Goal: Navigation & Orientation: Locate item on page

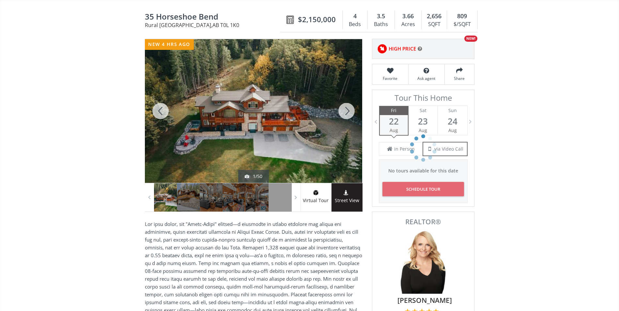
scroll to position [65, 0]
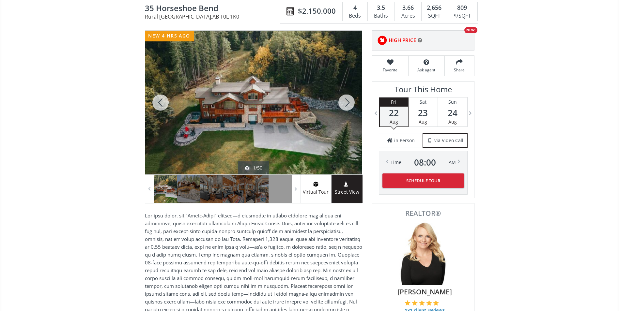
click at [345, 102] on div at bounding box center [346, 103] width 31 height 144
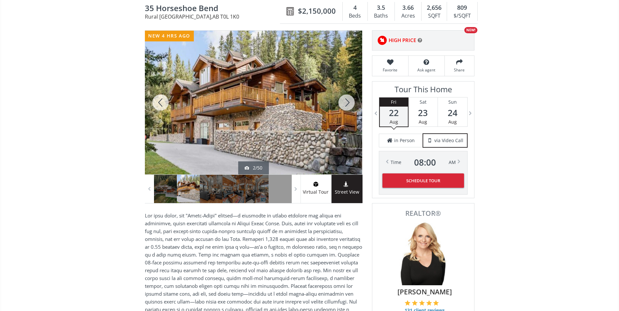
click at [345, 102] on div at bounding box center [346, 103] width 31 height 144
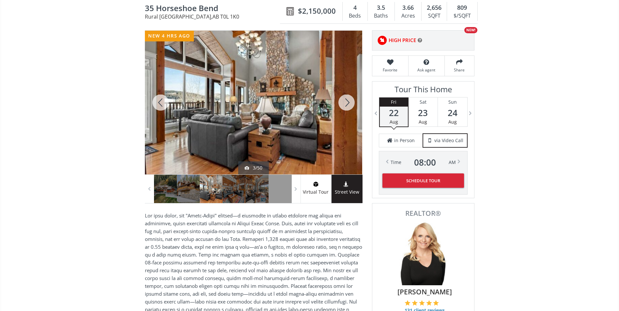
click at [345, 102] on div at bounding box center [346, 103] width 31 height 144
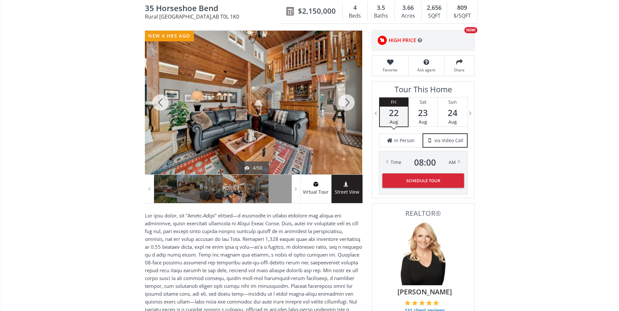
click at [345, 102] on div at bounding box center [346, 103] width 31 height 144
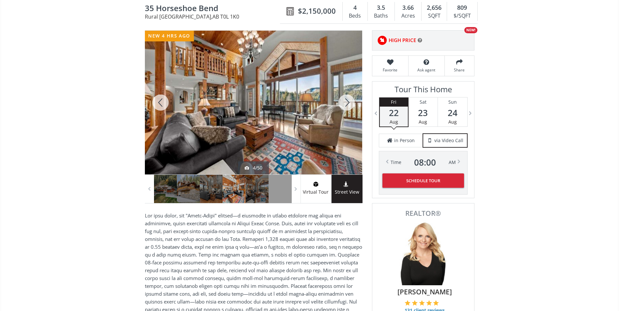
click at [345, 102] on div at bounding box center [346, 103] width 31 height 144
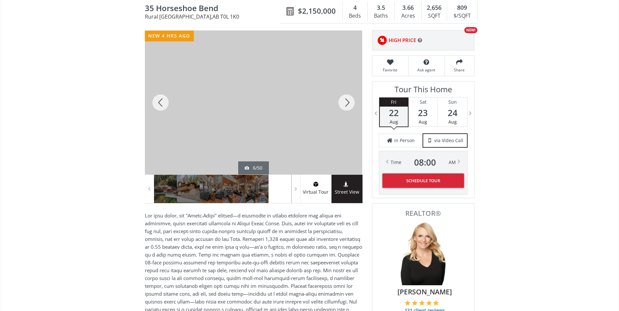
click at [345, 102] on div at bounding box center [346, 103] width 31 height 144
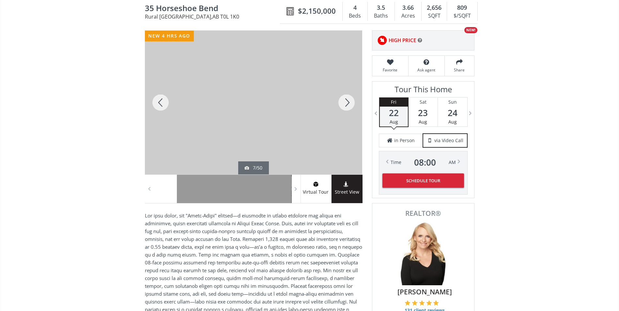
click at [345, 102] on div at bounding box center [346, 103] width 31 height 144
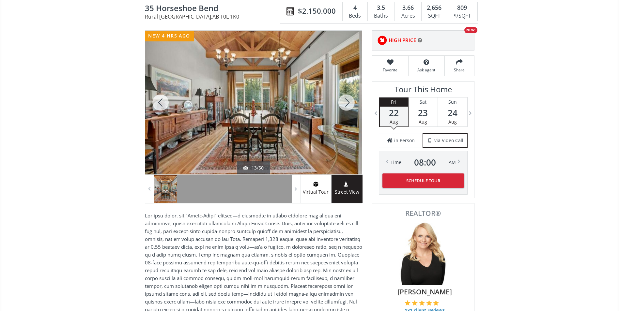
click at [345, 102] on div at bounding box center [346, 103] width 31 height 144
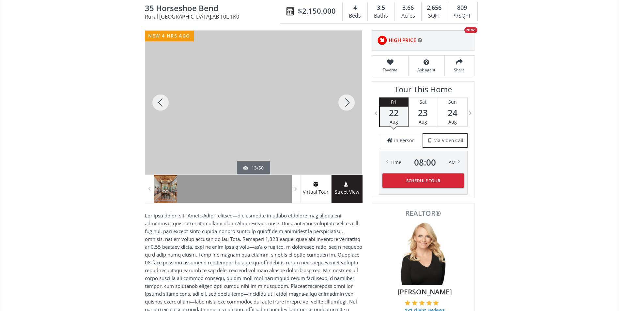
click at [345, 102] on div at bounding box center [346, 103] width 31 height 144
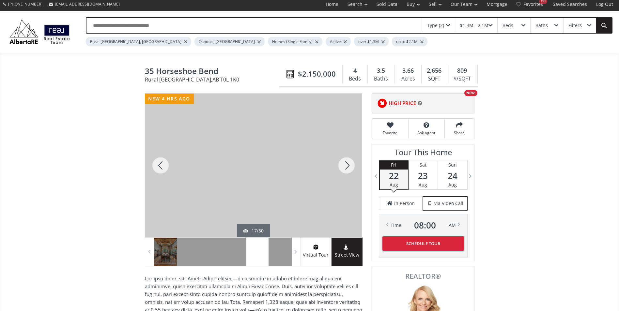
scroll to position [0, 0]
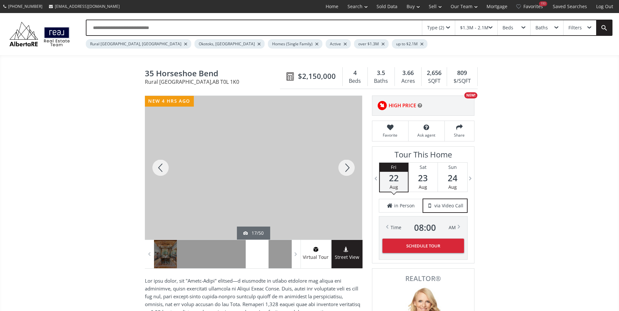
click at [347, 167] on div at bounding box center [346, 168] width 31 height 144
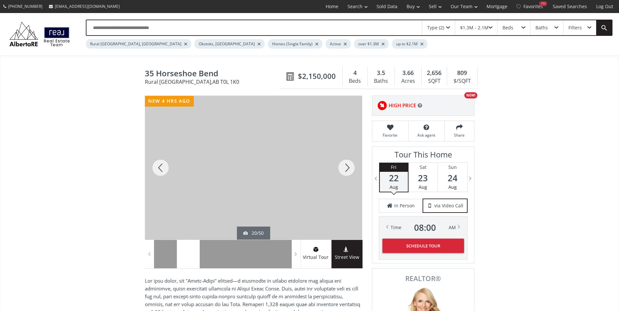
click at [347, 167] on div at bounding box center [346, 168] width 31 height 144
click at [346, 168] on div at bounding box center [346, 168] width 31 height 144
